Goal: Task Accomplishment & Management: Manage account settings

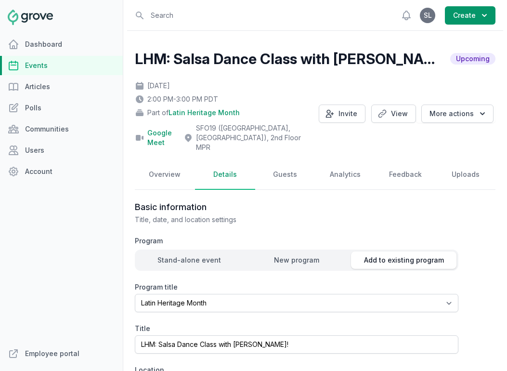
select select "85"
select select "43"
select select "false"
select select "2:00 PM"
select select "3:00 PM"
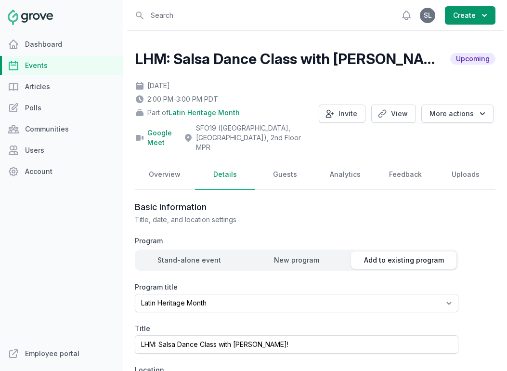
select select "89"
click at [47, 66] on link "Events" at bounding box center [61, 65] width 123 height 19
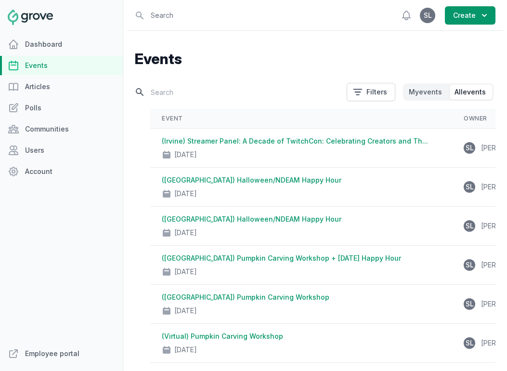
click at [180, 92] on input "text" at bounding box center [238, 92] width 206 height 17
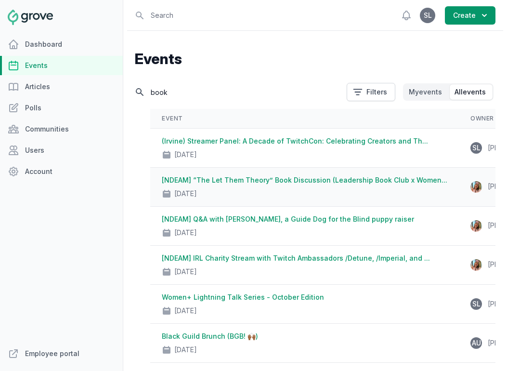
type input "book"
click at [299, 184] on div "[NDEAM] “The Let Them Theory” Book Discussion (Leadership Book Club x Women... …" at bounding box center [304, 186] width 285 height 23
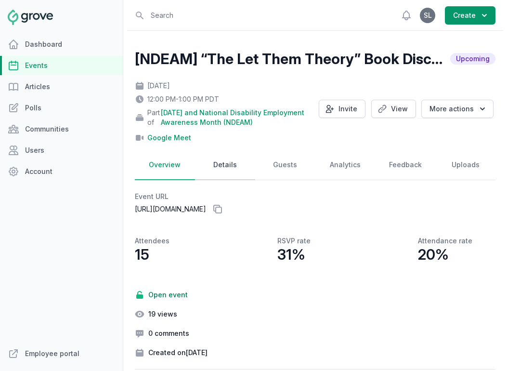
click at [218, 164] on link "Details" at bounding box center [225, 165] width 60 height 30
select select "96"
select select "virtual"
select select "false"
select select "12:00 PM"
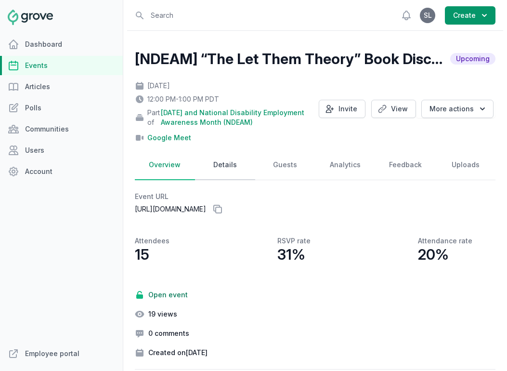
select select "1:00 PM"
select select "89"
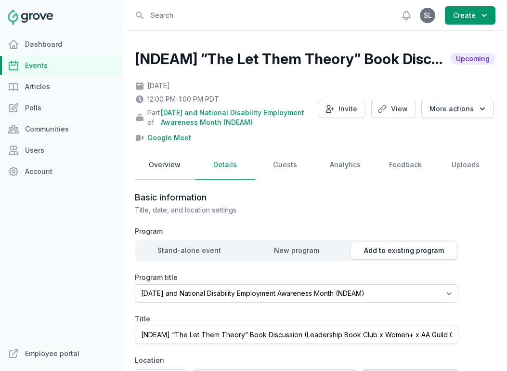
click at [169, 169] on link "Overview" at bounding box center [165, 165] width 60 height 30
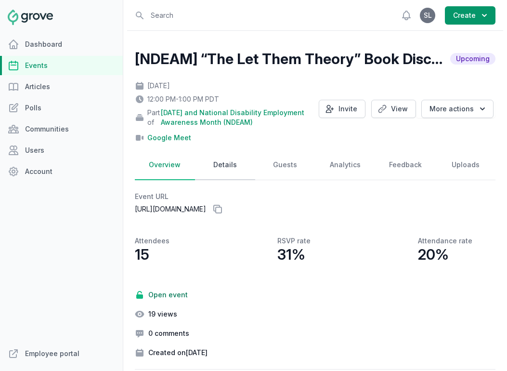
click at [225, 157] on link "Details" at bounding box center [225, 165] width 60 height 30
select select "96"
select select "virtual"
select select "false"
select select "12:00 PM"
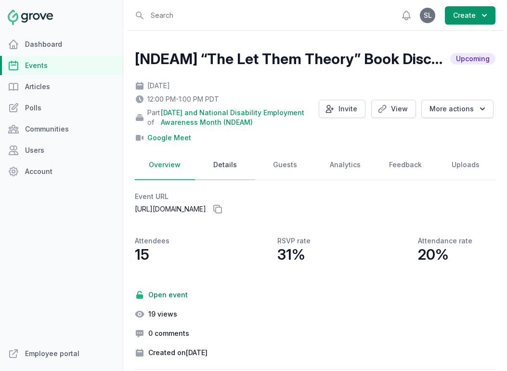
select select "1:00 PM"
select select "89"
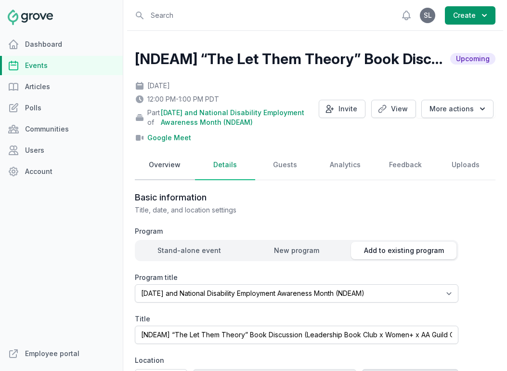
click at [160, 162] on link "Overview" at bounding box center [165, 165] width 60 height 30
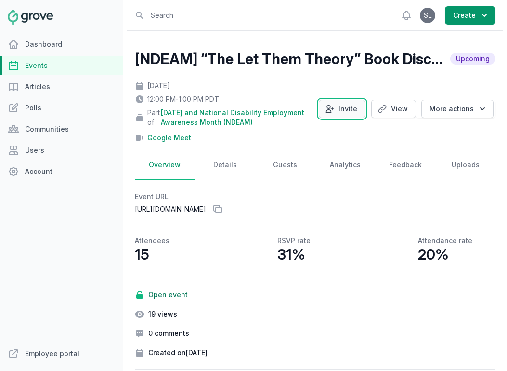
click at [334, 112] on icon "button" at bounding box center [330, 109] width 10 height 10
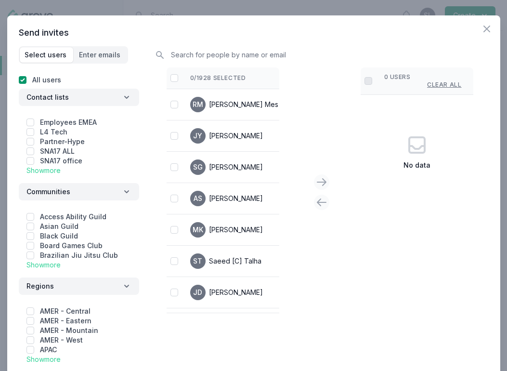
scroll to position [50, 0]
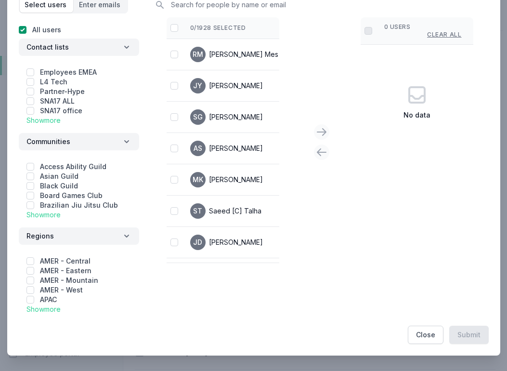
click at [40, 214] on link "Show more" at bounding box center [43, 214] width 34 height 8
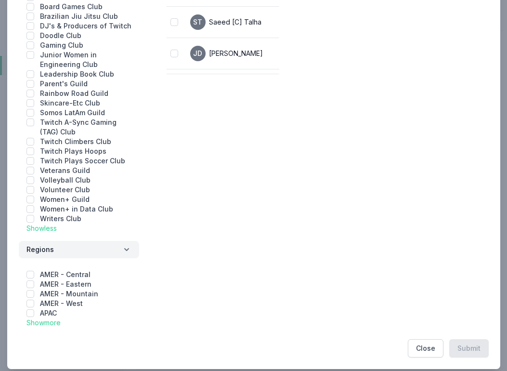
scroll to position [252, 0]
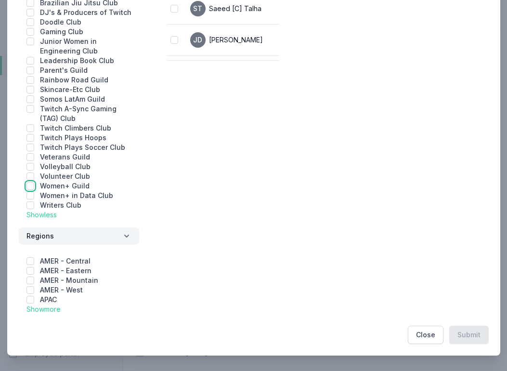
click at [29, 187] on input "checkbox" at bounding box center [30, 186] width 8 height 8
checkbox input "true"
checkbox input "false"
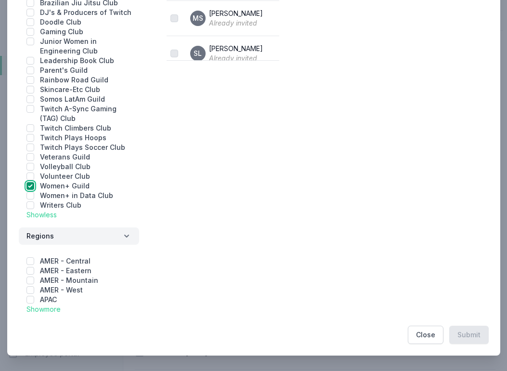
scroll to position [0, 0]
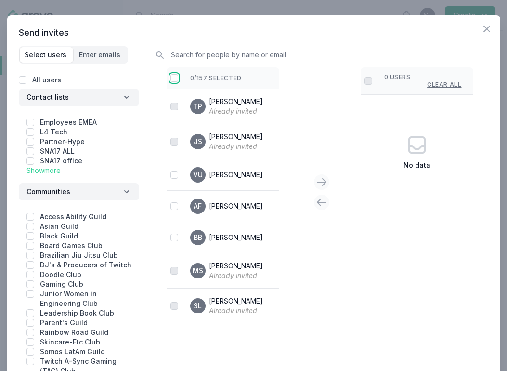
click at [174, 78] on input "checkbox" at bounding box center [174, 78] width 8 height 8
checkbox input "false"
checkbox input "true"
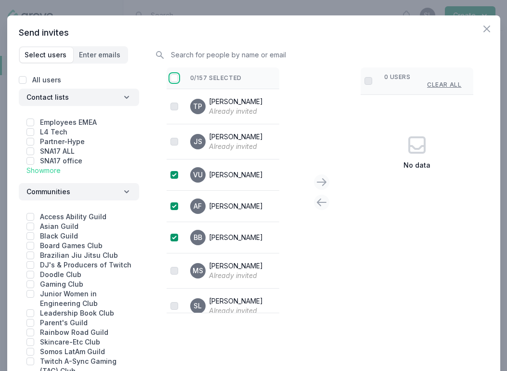
checkbox input "true"
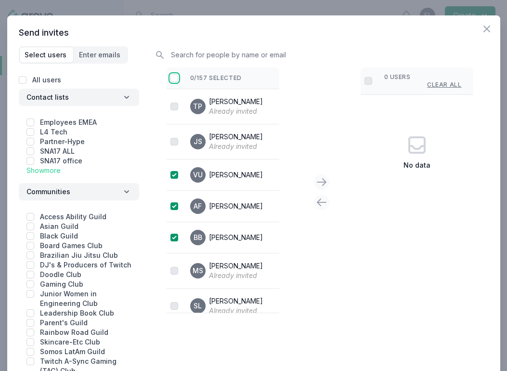
checkbox input "true"
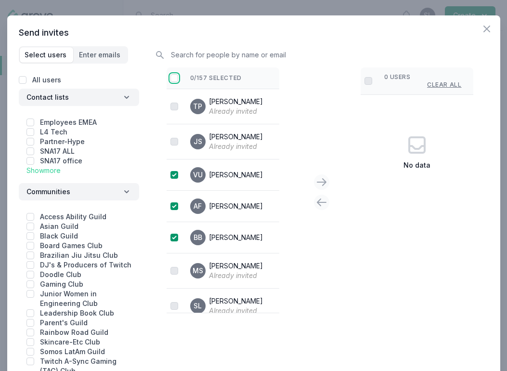
checkbox input "true"
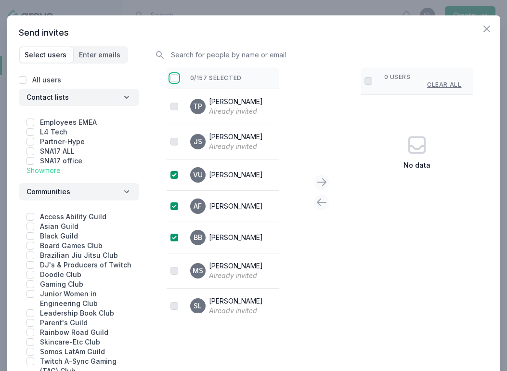
checkbox input "true"
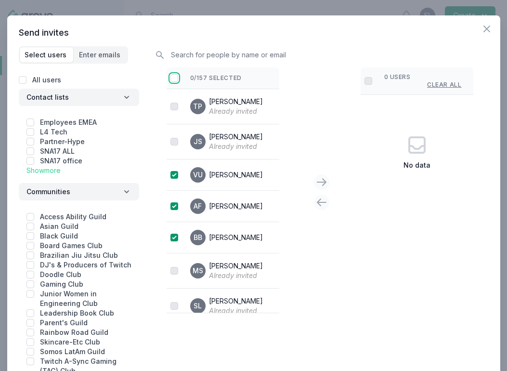
checkbox input "true"
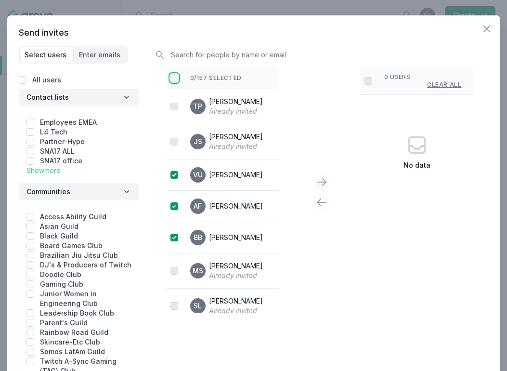
checkbox input "true"
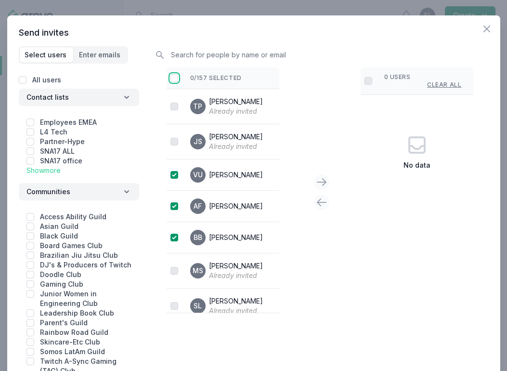
checkbox input "true"
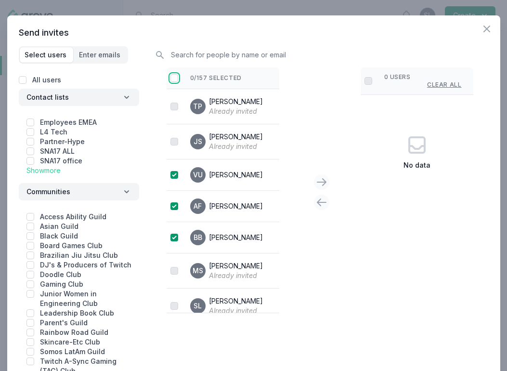
checkbox input "true"
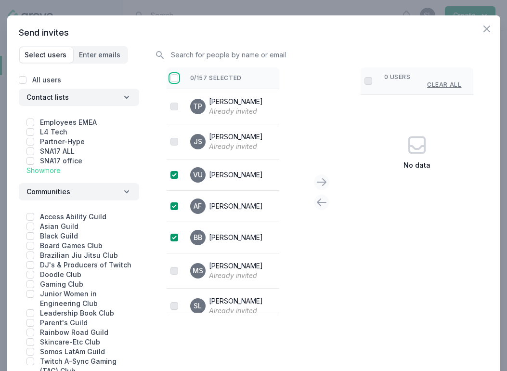
checkbox input "true"
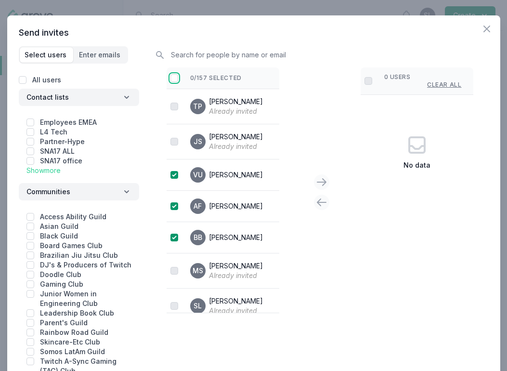
checkbox input "true"
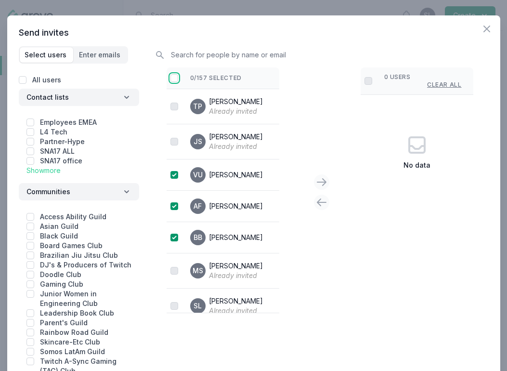
checkbox input "true"
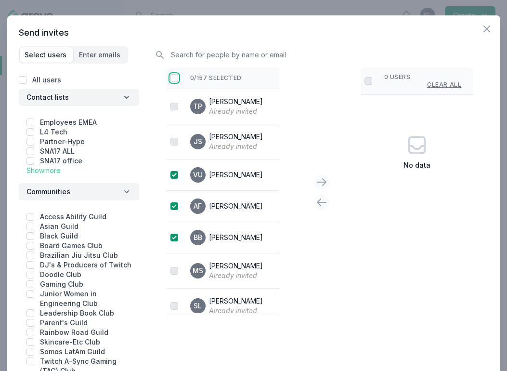
checkbox input "true"
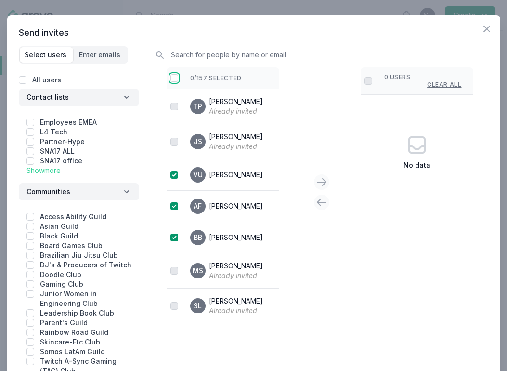
checkbox input "true"
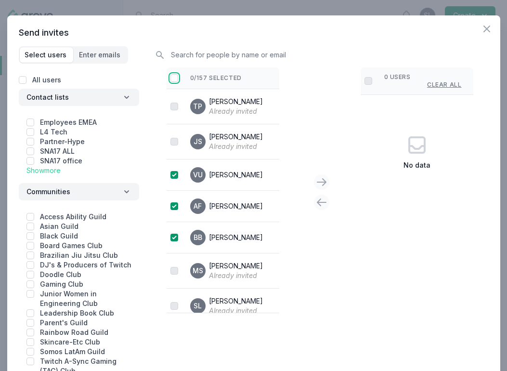
checkbox input "true"
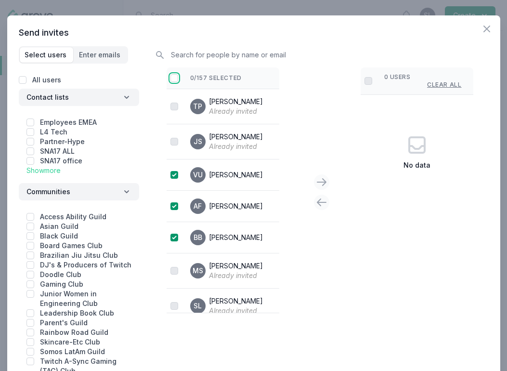
checkbox input "true"
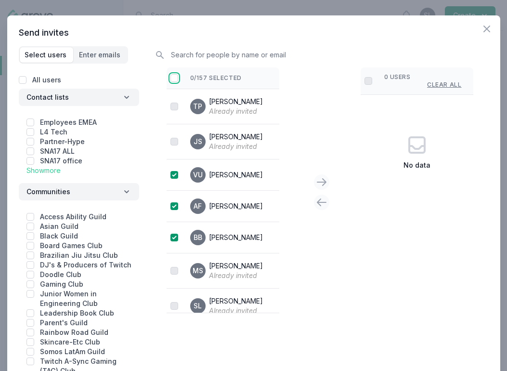
checkbox input "true"
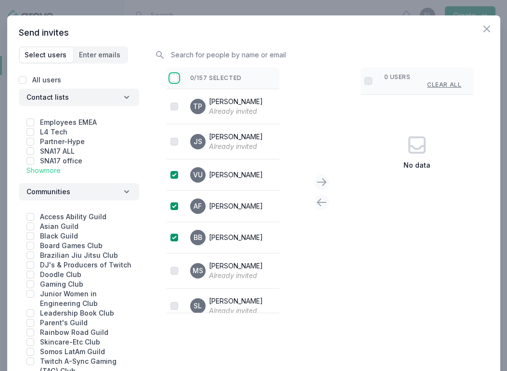
checkbox input "true"
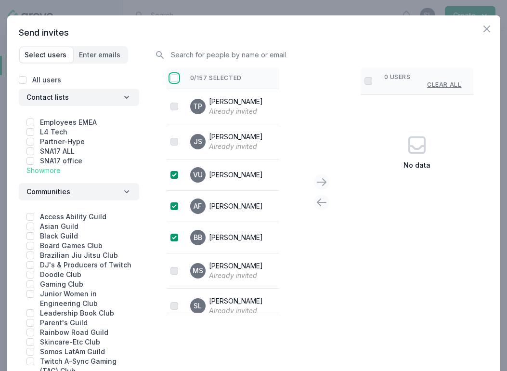
checkbox input "true"
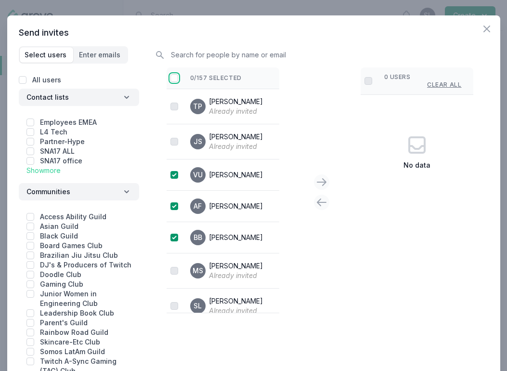
checkbox input "true"
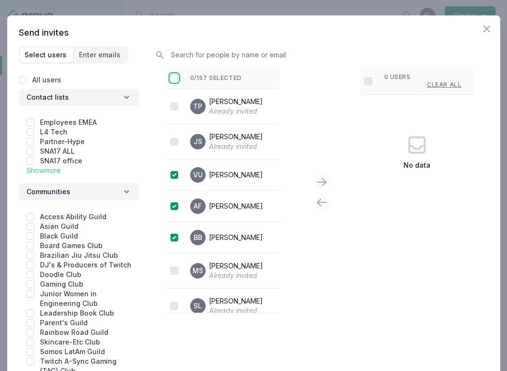
checkbox input "true"
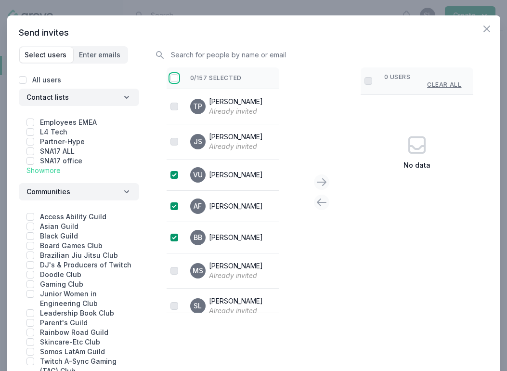
checkbox input "true"
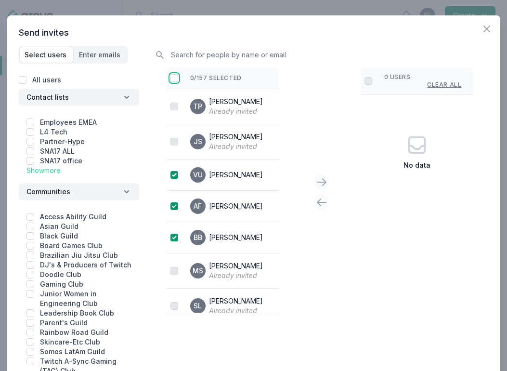
checkbox input "true"
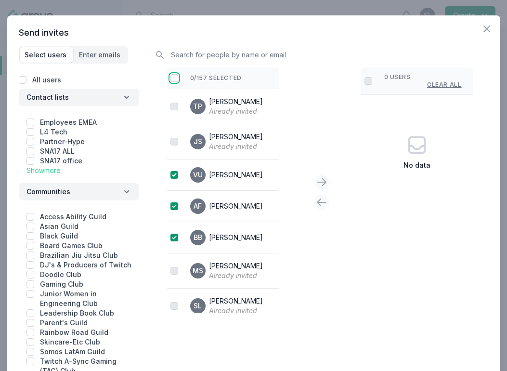
checkbox input "true"
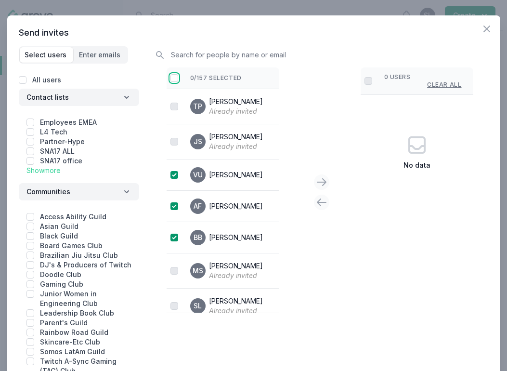
checkbox input "true"
click at [325, 184] on icon at bounding box center [322, 182] width 12 height 12
checkbox input "false"
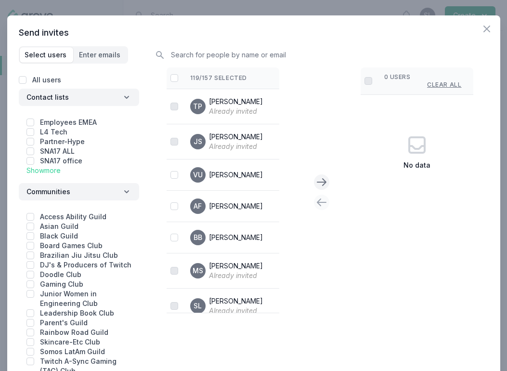
checkbox input "false"
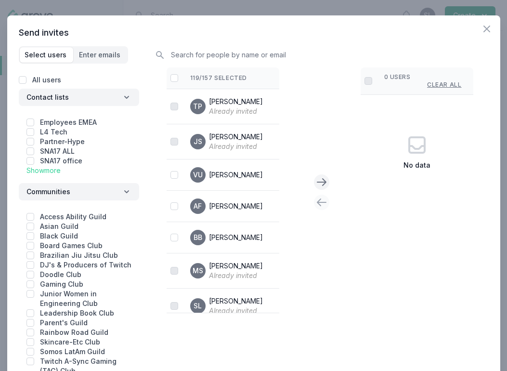
checkbox input "false"
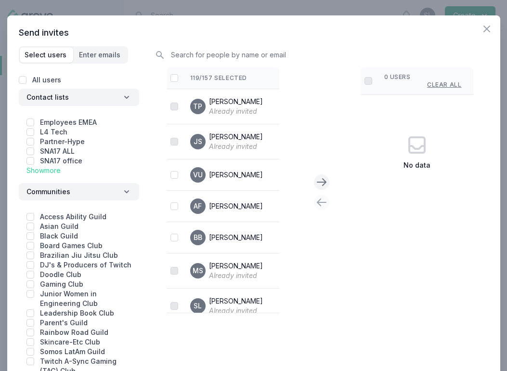
checkbox input "false"
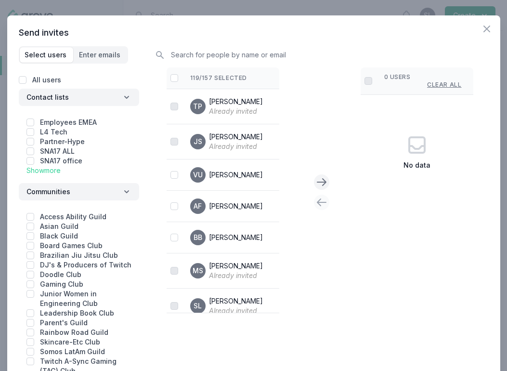
checkbox input "false"
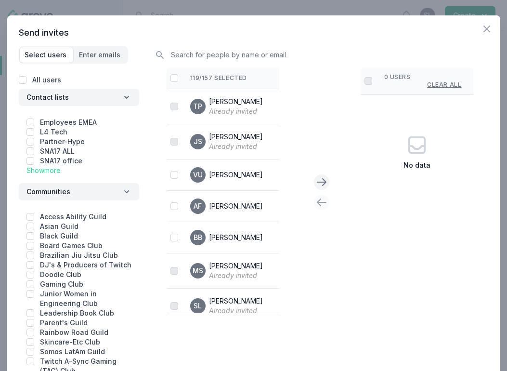
checkbox input "false"
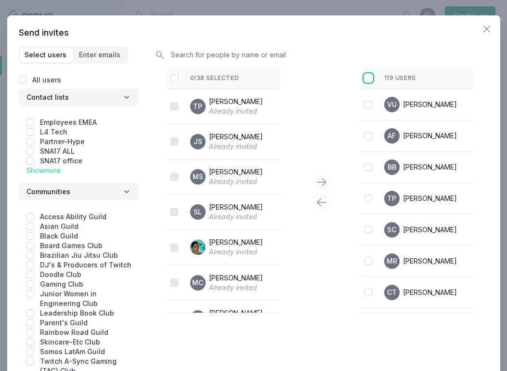
click at [368, 81] on input "checkbox" at bounding box center [368, 78] width 8 height 8
checkbox input "true"
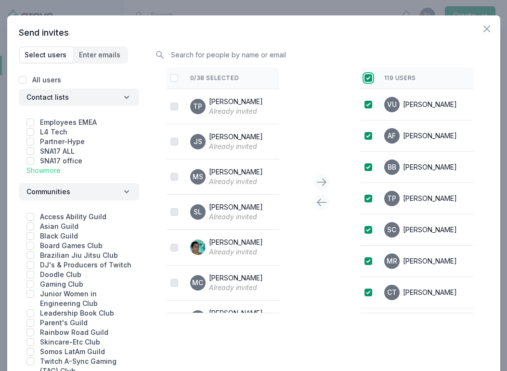
checkbox input "true"
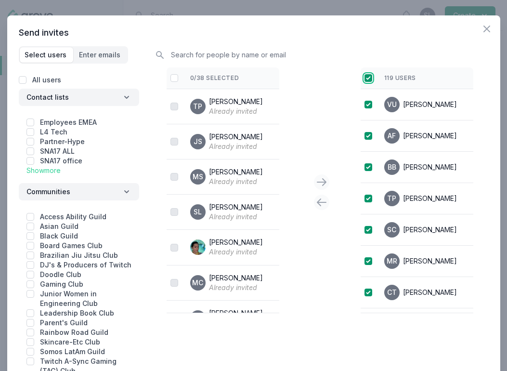
checkbox input "true"
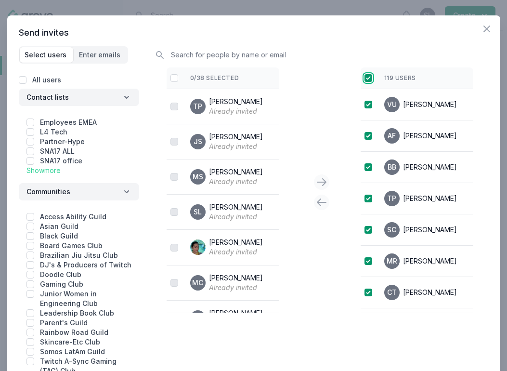
checkbox input "true"
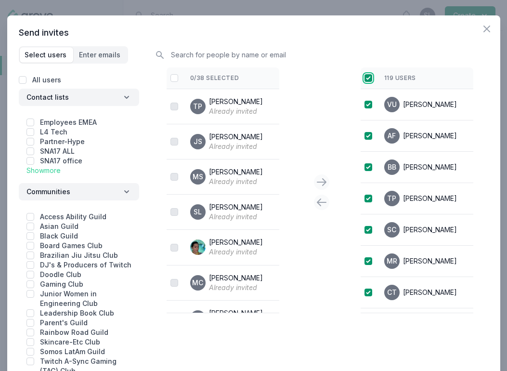
checkbox input "true"
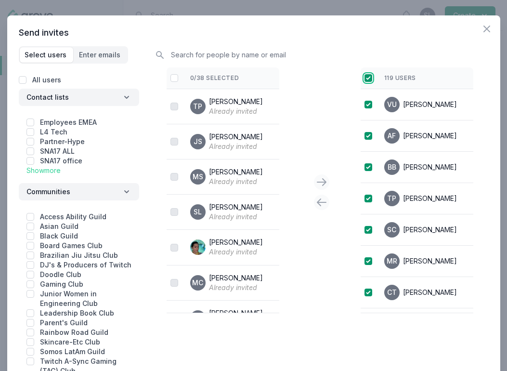
checkbox input "true"
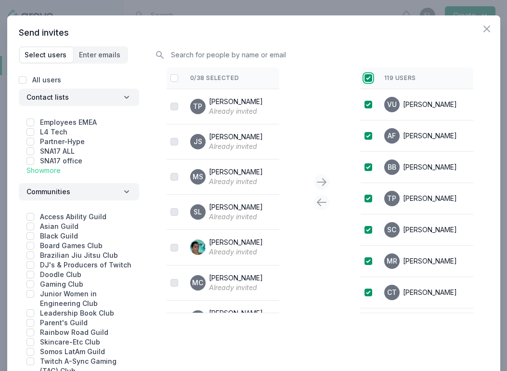
checkbox input "true"
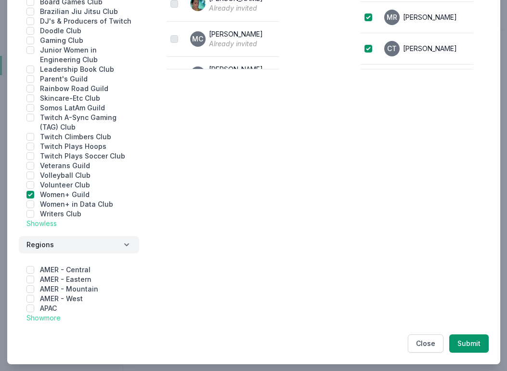
scroll to position [252, 0]
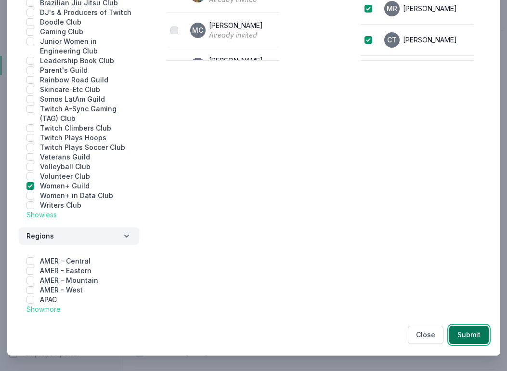
click at [463, 343] on button "Submit" at bounding box center [468, 334] width 39 height 18
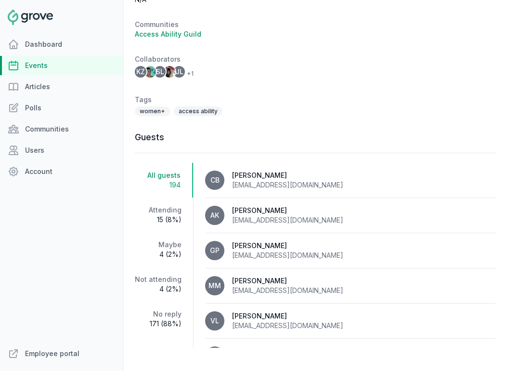
scroll to position [403, 0]
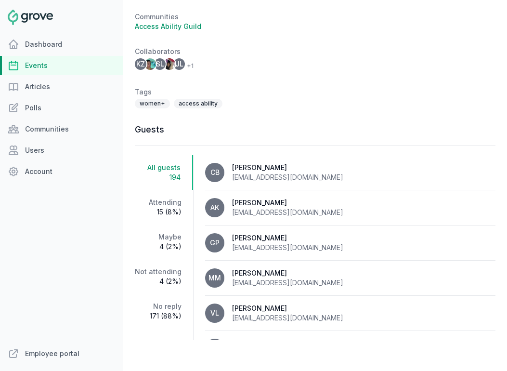
click at [55, 64] on link "Events" at bounding box center [61, 65] width 123 height 19
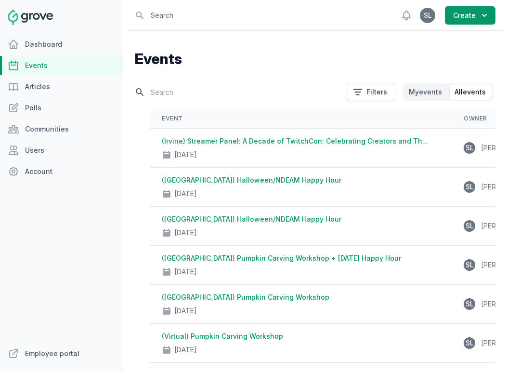
click at [181, 92] on input "text" at bounding box center [238, 92] width 206 height 17
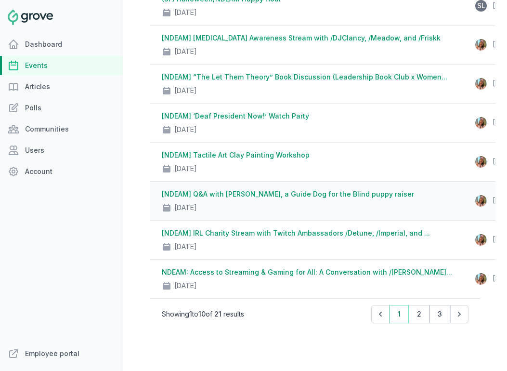
scroll to position [221, 0]
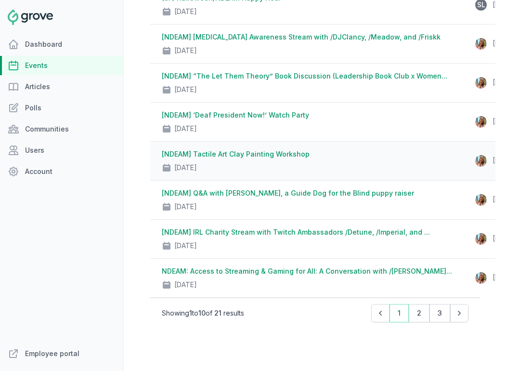
click at [270, 153] on link "[NDEAM] Tactile Art Clay Painting Workshop" at bounding box center [236, 154] width 148 height 8
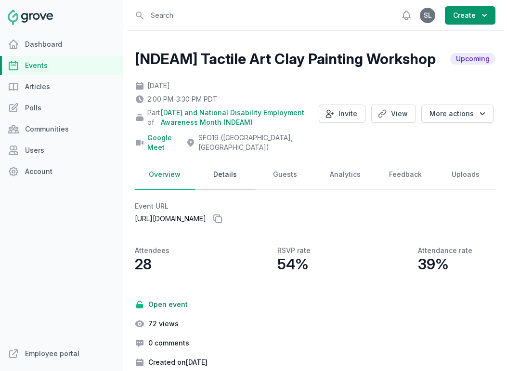
click at [227, 163] on link "Details" at bounding box center [225, 175] width 60 height 30
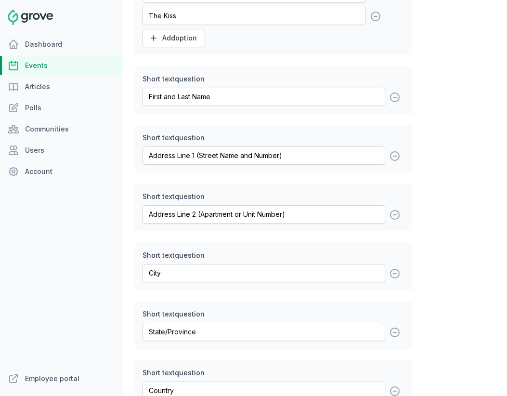
scroll to position [1473, 0]
